Goal: Task Accomplishment & Management: Use online tool/utility

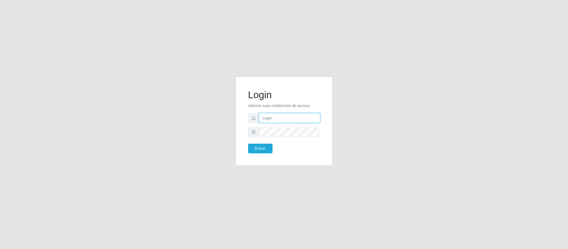
click at [270, 118] on input "text" at bounding box center [289, 118] width 61 height 10
type input "[EMAIL_ADDRESS][DOMAIN_NAME]"
click at [248, 143] on button "Entrar" at bounding box center [260, 148] width 24 height 10
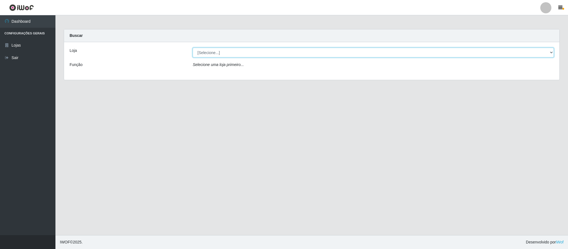
click at [234, 54] on select "[Selecione...] Queiroz Atacadão - Coophab" at bounding box center [373, 53] width 361 height 10
select select "463"
click at [193, 48] on select "[Selecione...] Queiroz Atacadão - Coophab" at bounding box center [373, 53] width 361 height 10
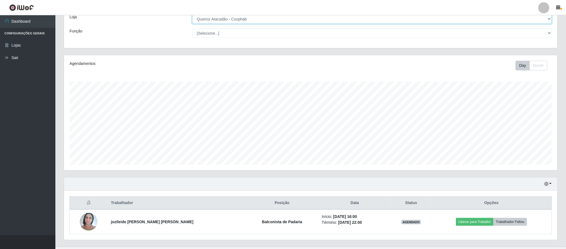
scroll to position [47, 0]
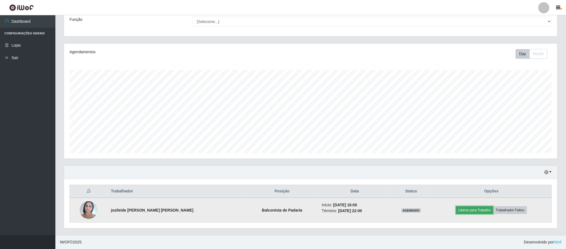
click at [476, 211] on button "Liberar para Trabalho" at bounding box center [474, 210] width 37 height 8
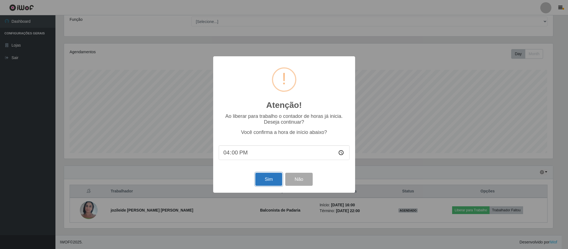
click at [267, 181] on button "Sim" at bounding box center [268, 179] width 27 height 13
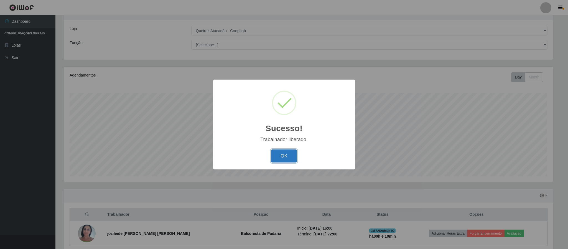
click at [278, 157] on button "OK" at bounding box center [284, 155] width 26 height 13
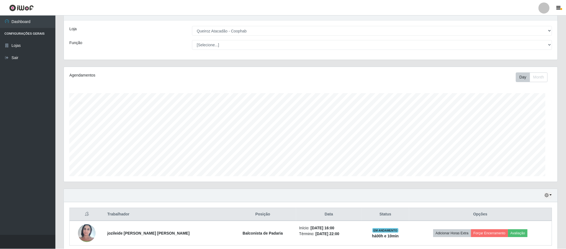
scroll to position [116, 493]
